Goal: Check status

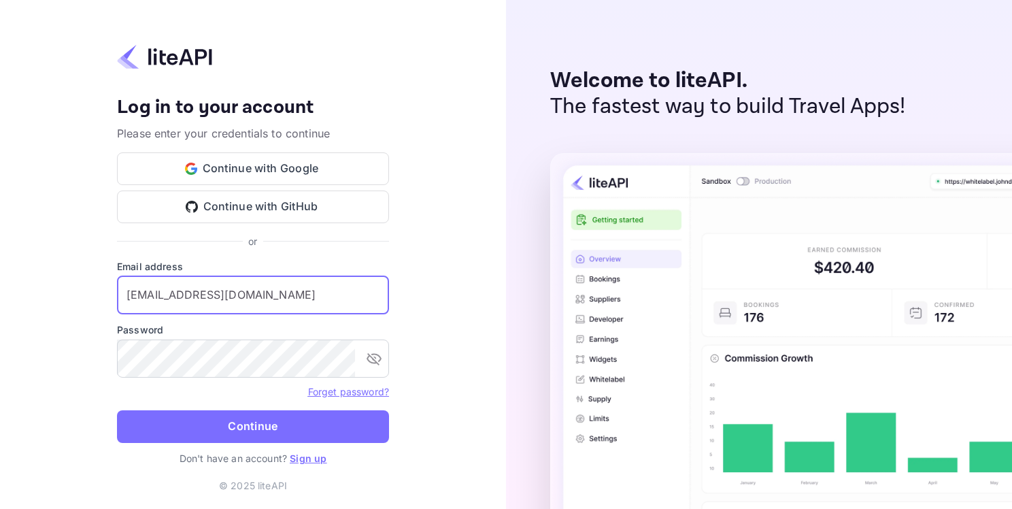
type input "[EMAIL_ADDRESS][DOMAIN_NAME]"
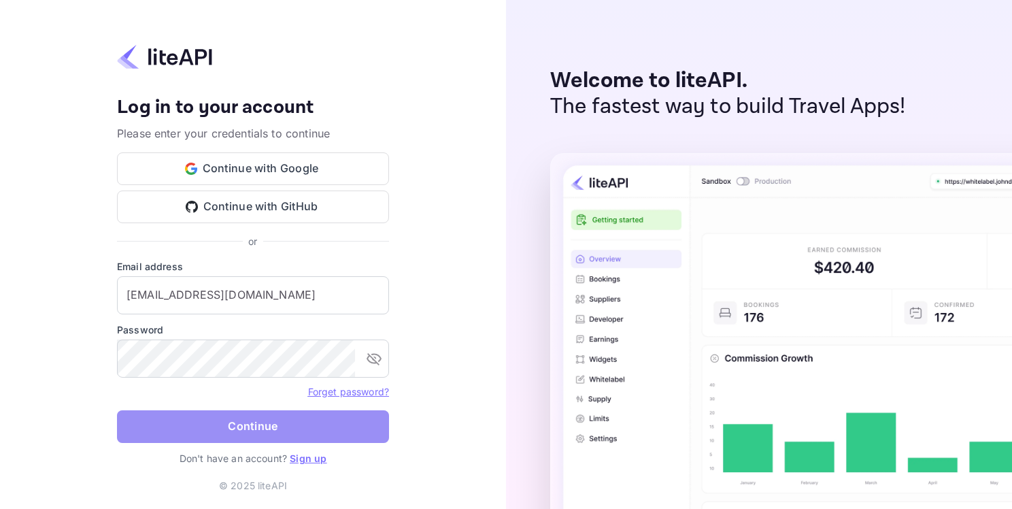
click at [218, 424] on button "Continue" at bounding box center [253, 426] width 272 height 33
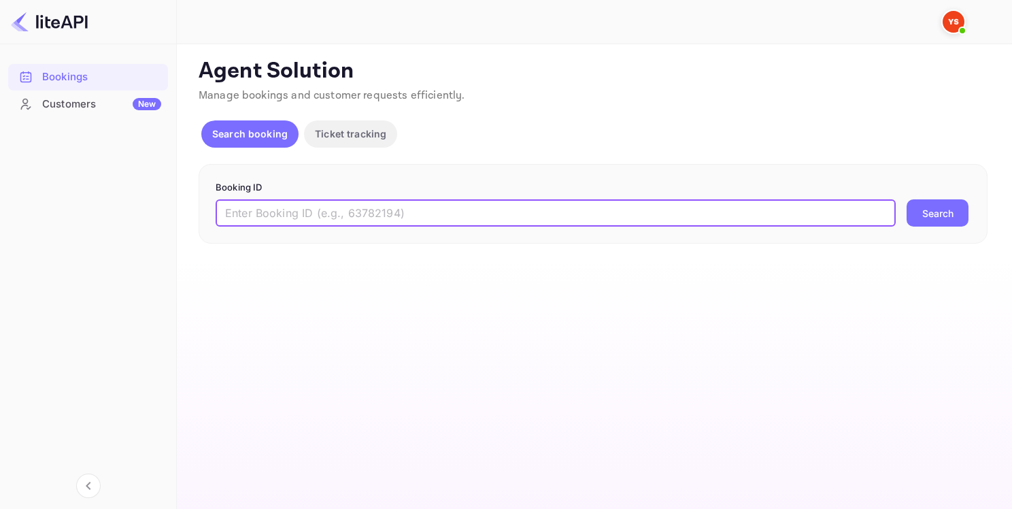
paste input "9248315"
type input "9248315"
click at [940, 217] on button "Search" at bounding box center [938, 212] width 62 height 27
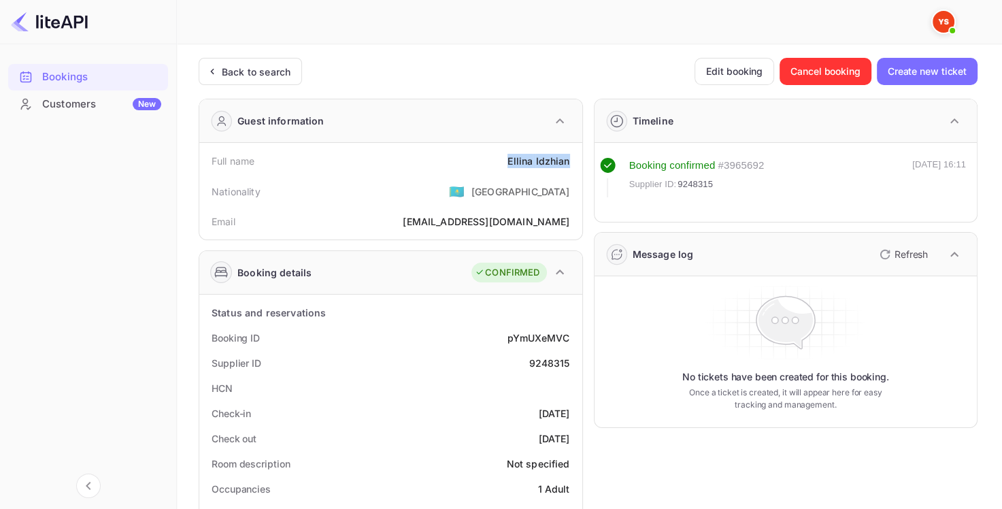
drag, startPoint x: 508, startPoint y: 159, endPoint x: 574, endPoint y: 160, distance: 66.0
click at [574, 160] on div "Full name [PERSON_NAME]" at bounding box center [391, 160] width 372 height 25
copy div "[PERSON_NAME]"
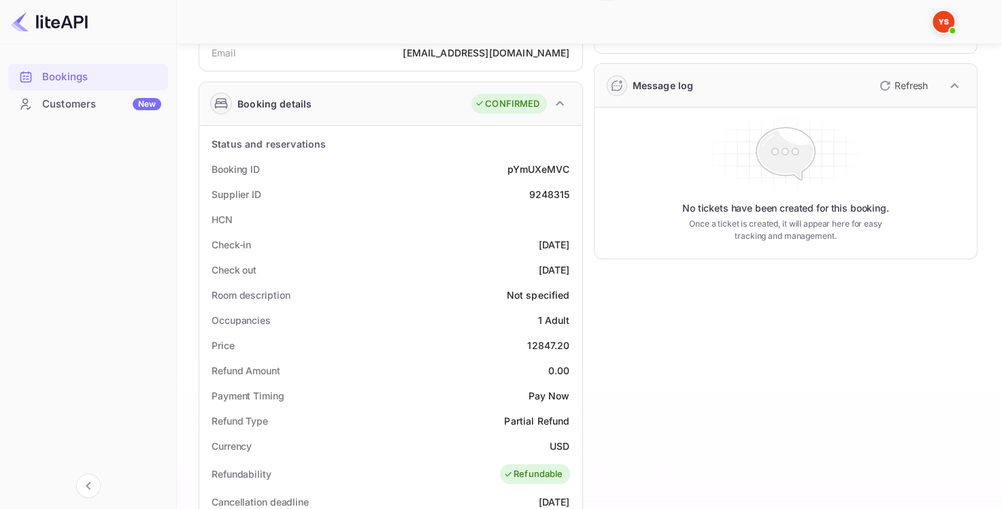
scroll to position [204, 0]
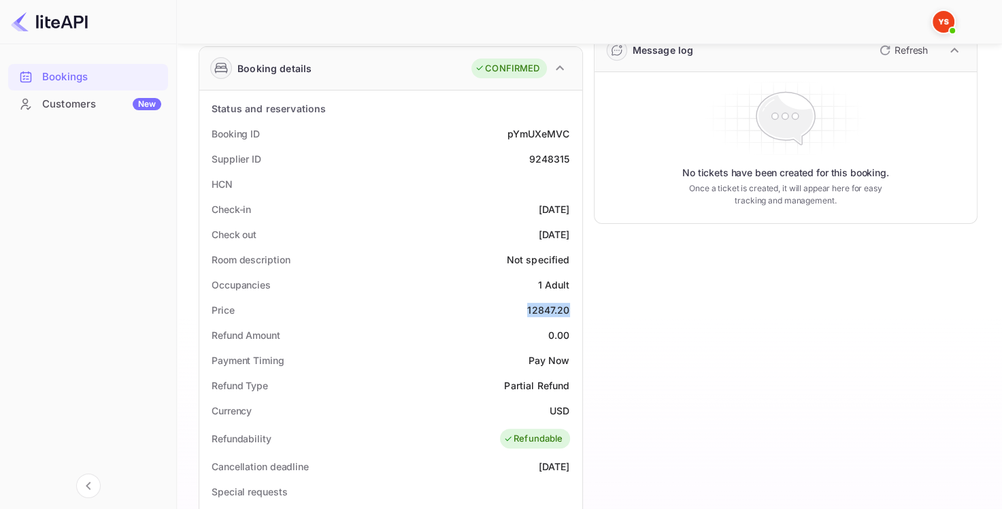
drag, startPoint x: 528, startPoint y: 312, endPoint x: 568, endPoint y: 309, distance: 40.2
click at [568, 309] on div "12847.20" at bounding box center [548, 310] width 42 height 14
copy div "12847.20"
